Goal: Task Accomplishment & Management: Use online tool/utility

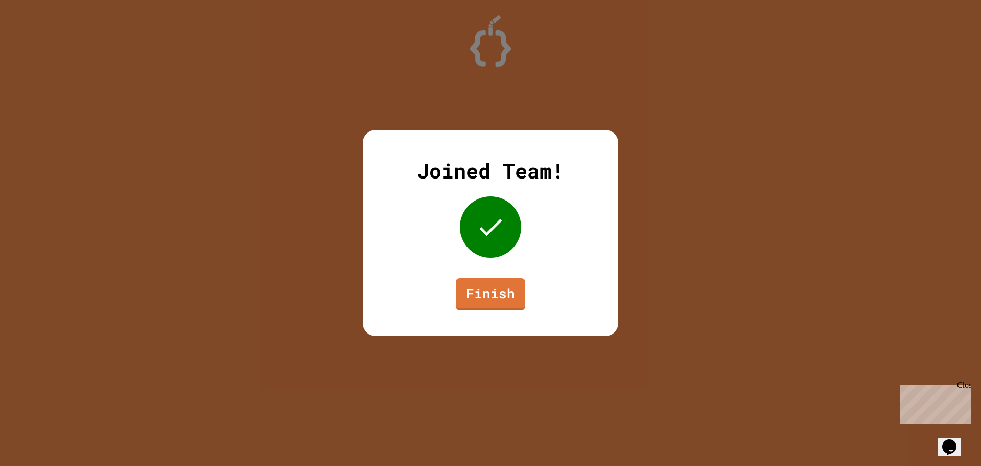
click at [498, 278] on link "Finish" at bounding box center [491, 294] width 70 height 32
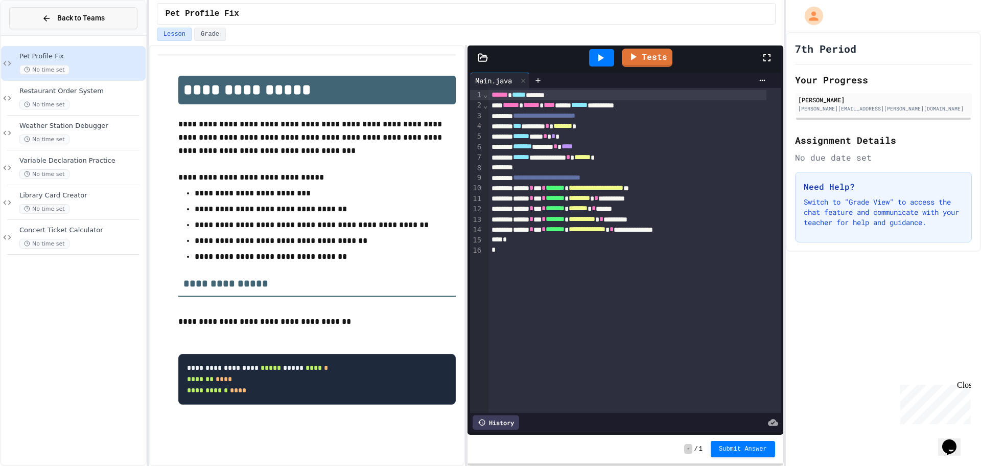
click at [98, 9] on button "Back to Teams" at bounding box center [73, 18] width 128 height 22
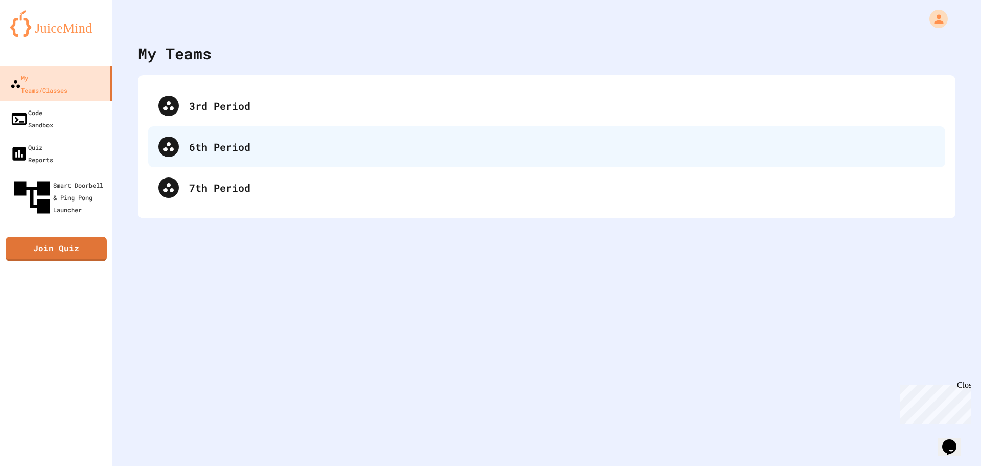
click at [210, 153] on div "6th Period" at bounding box center [562, 146] width 746 height 15
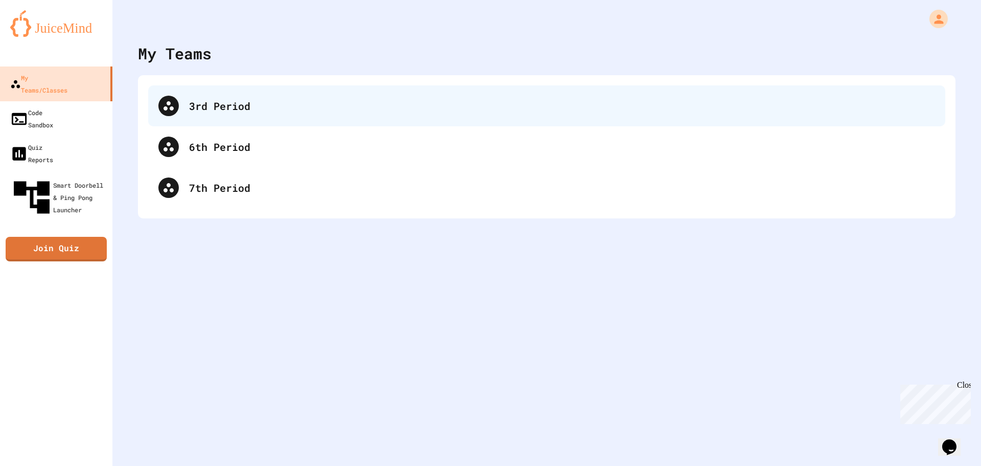
click at [274, 103] on div "3rd Period" at bounding box center [562, 105] width 746 height 15
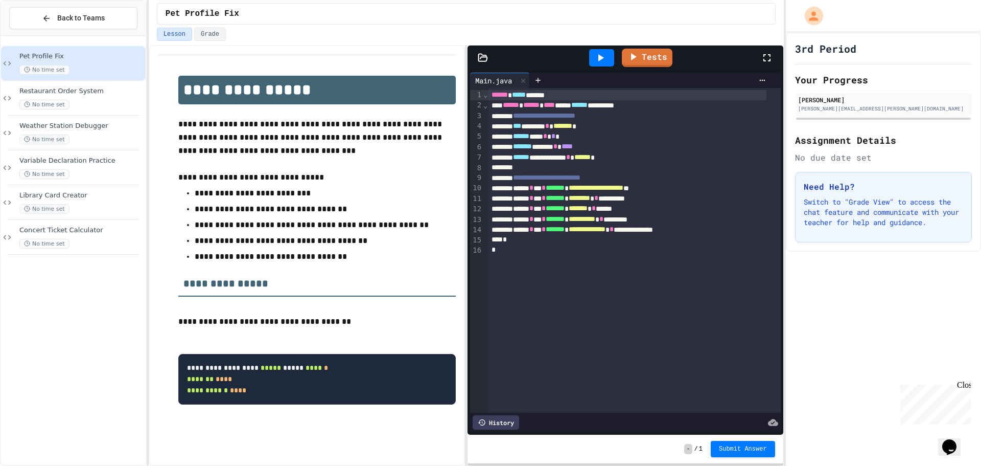
scroll to position [9, 0]
click at [82, 132] on div "Weather Station Debugger No time set" at bounding box center [81, 133] width 124 height 22
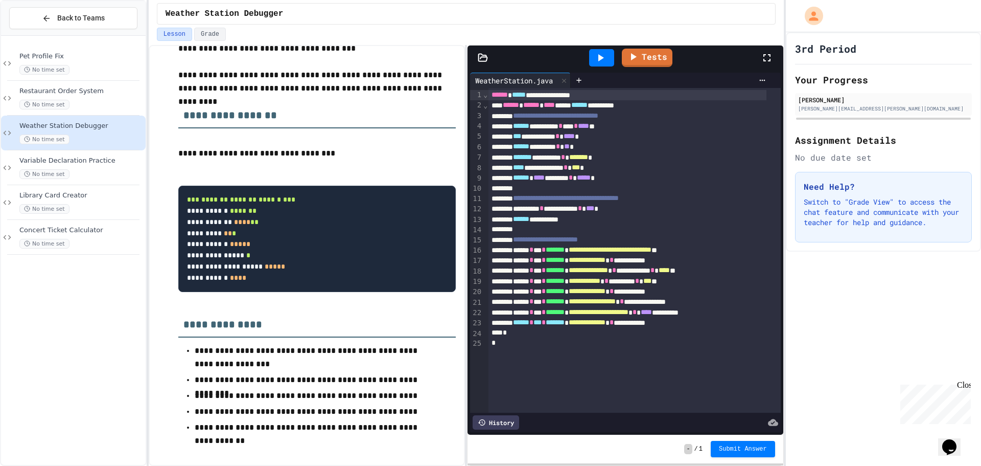
scroll to position [121, 0]
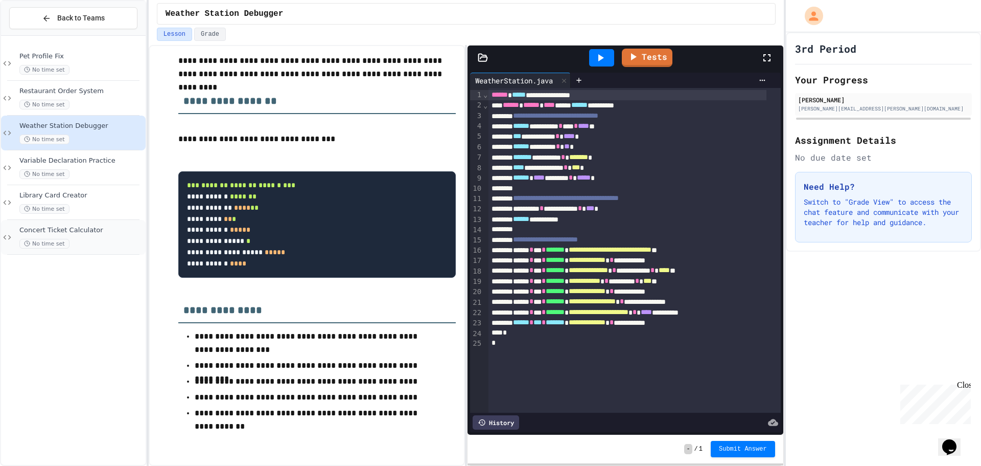
click at [9, 236] on icon at bounding box center [7, 237] width 12 height 9
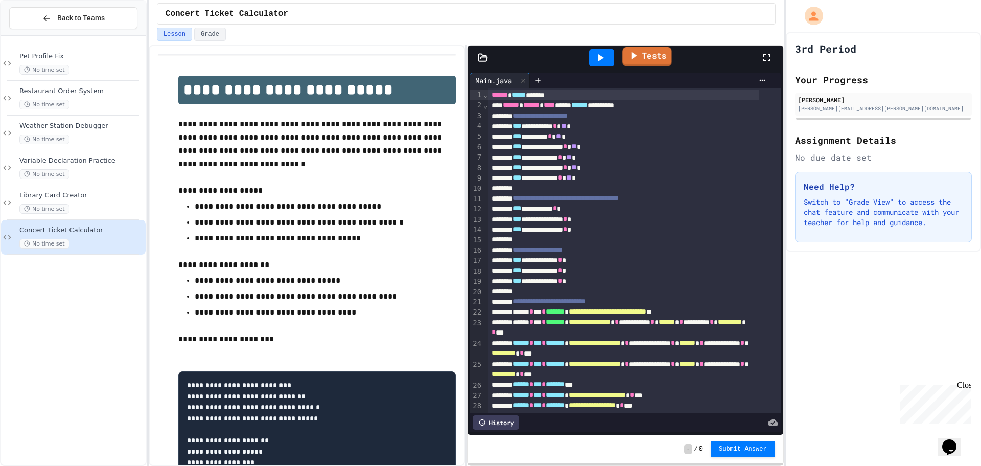
click at [643, 61] on link "Tests" at bounding box center [646, 56] width 49 height 19
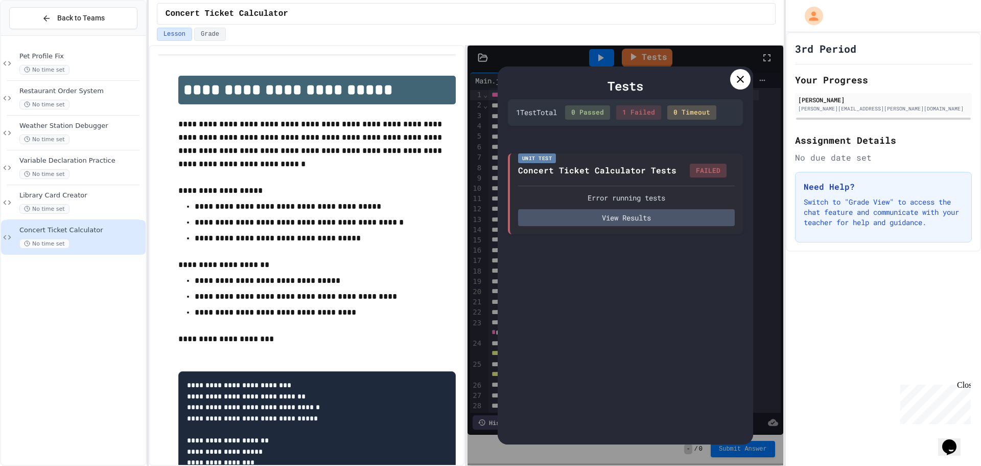
click at [746, 80] on icon at bounding box center [740, 79] width 12 height 12
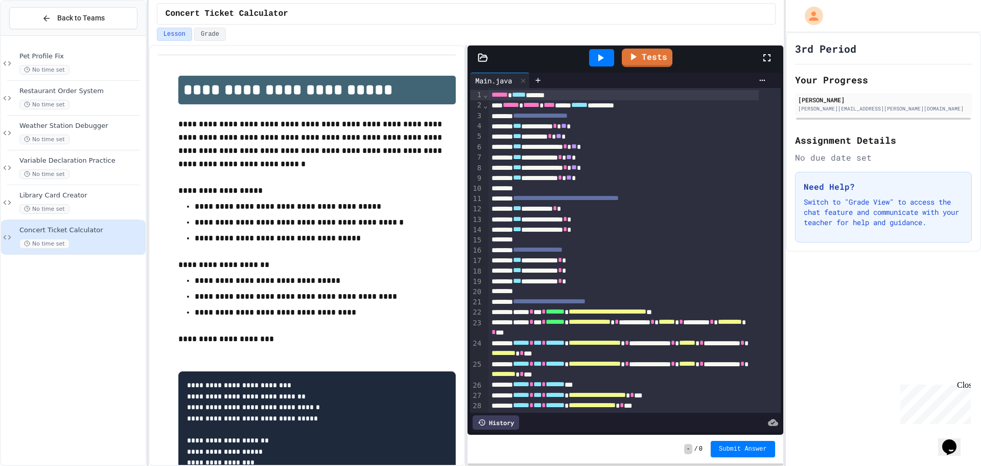
click at [611, 54] on div at bounding box center [601, 57] width 25 height 17
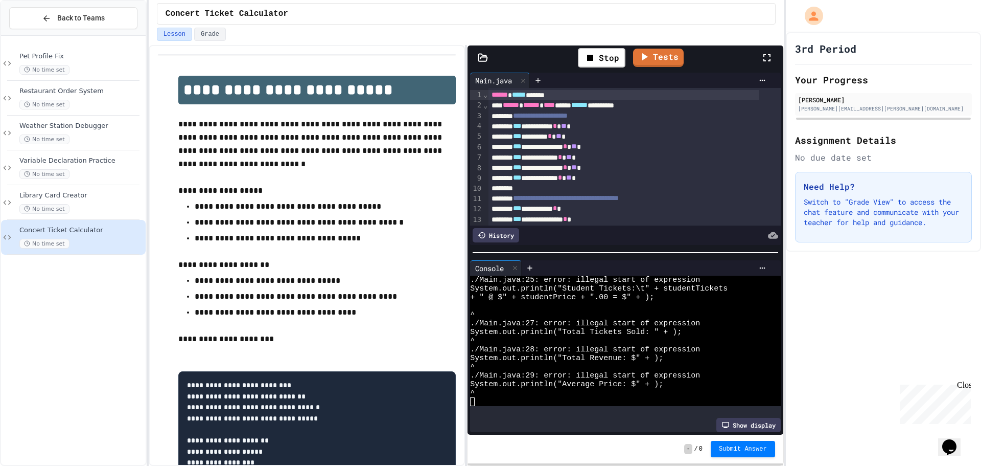
scroll to position [226, 0]
